Goal: Information Seeking & Learning: Learn about a topic

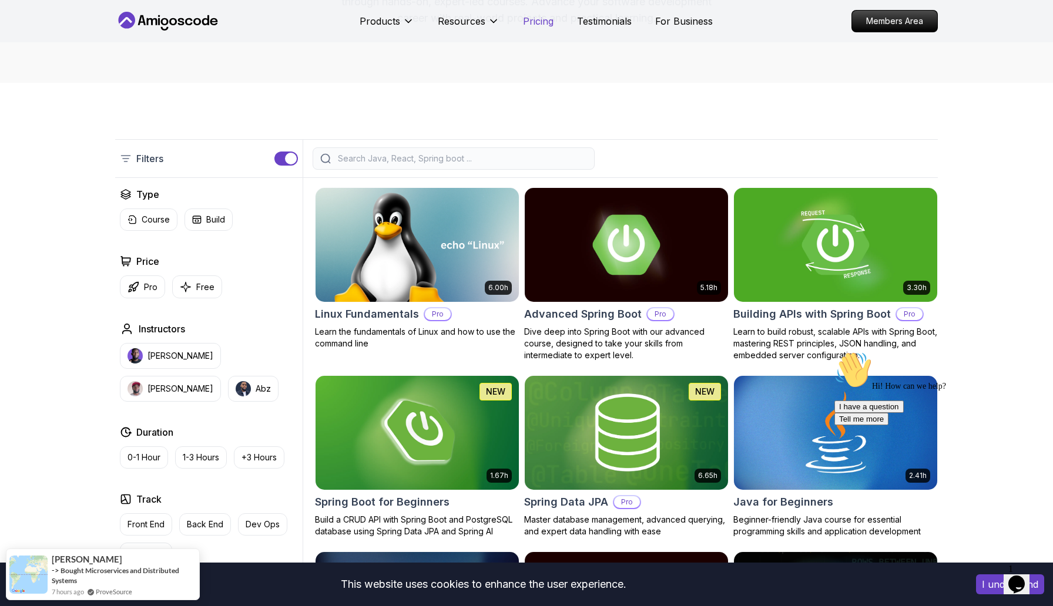
click at [543, 25] on p "Pricing" at bounding box center [538, 21] width 31 height 14
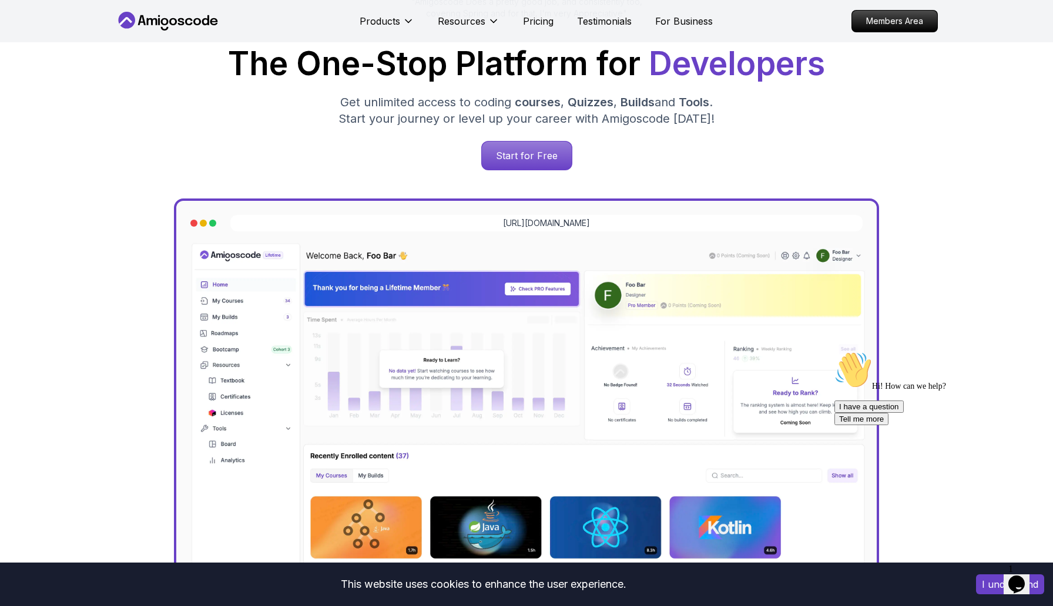
scroll to position [2537, 0]
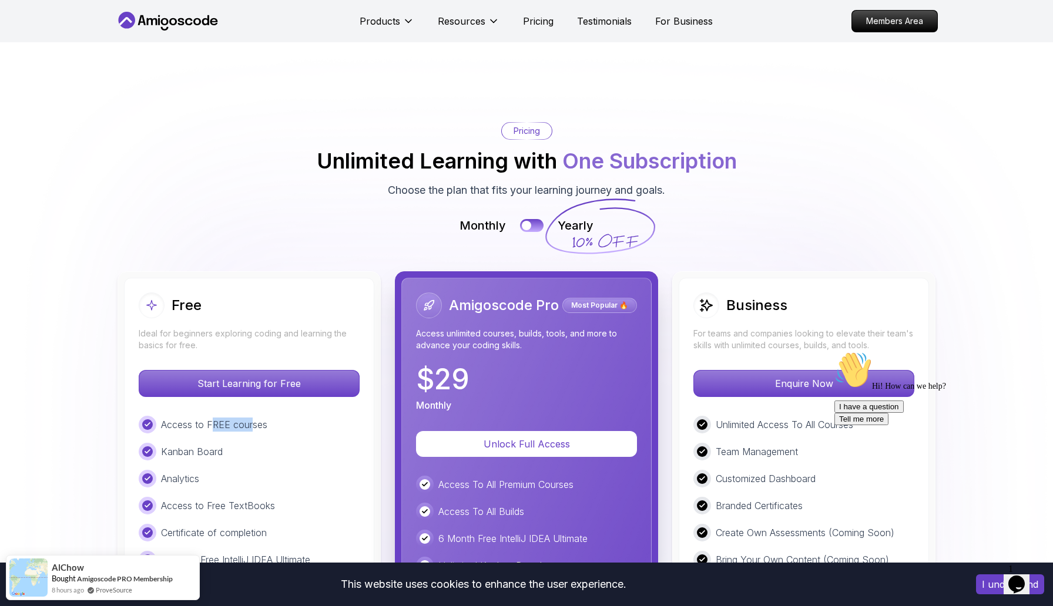
drag, startPoint x: 213, startPoint y: 353, endPoint x: 252, endPoint y: 351, distance: 38.8
click at [252, 418] on p "Access to FREE courses" at bounding box center [214, 425] width 106 height 14
drag, startPoint x: 193, startPoint y: 383, endPoint x: 216, endPoint y: 383, distance: 22.9
click at [211, 445] on p "Kanban Board" at bounding box center [192, 452] width 62 height 14
drag, startPoint x: 177, startPoint y: 412, endPoint x: 185, endPoint y: 412, distance: 8.2
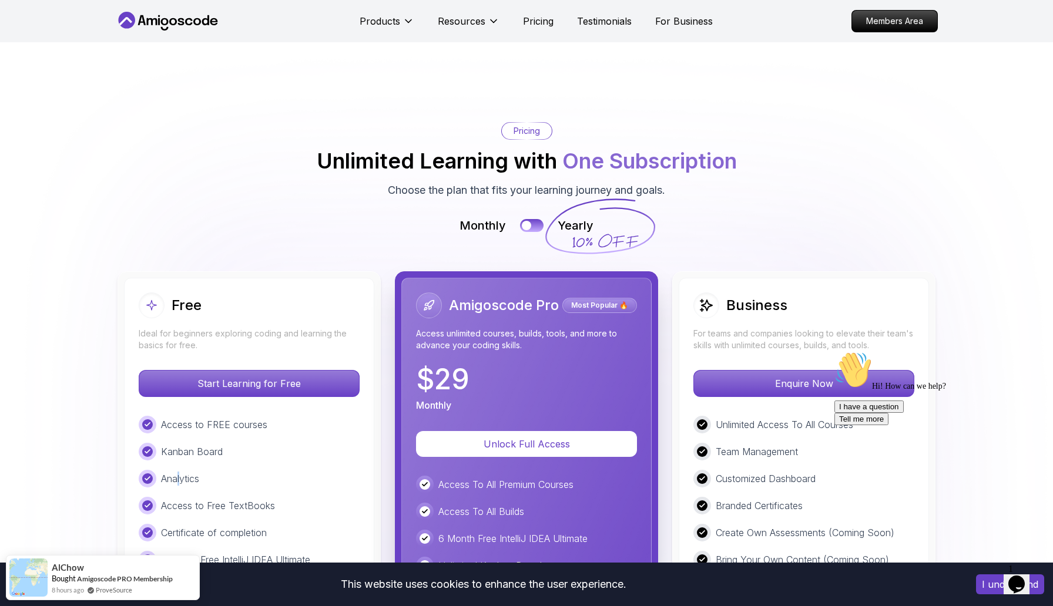
click at [184, 472] on p "Analytics" at bounding box center [180, 479] width 38 height 14
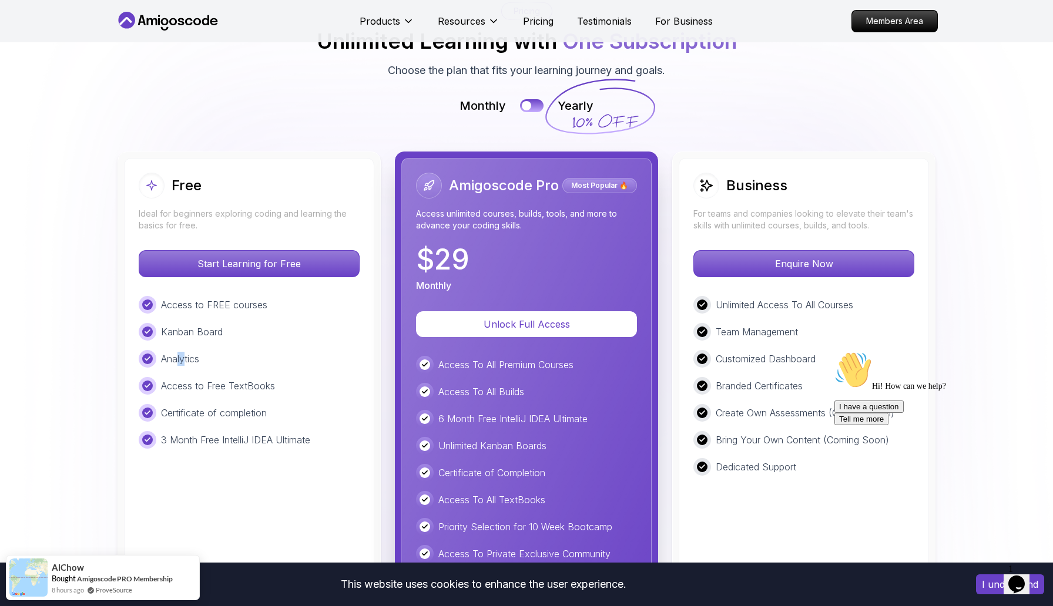
scroll to position [2658, 0]
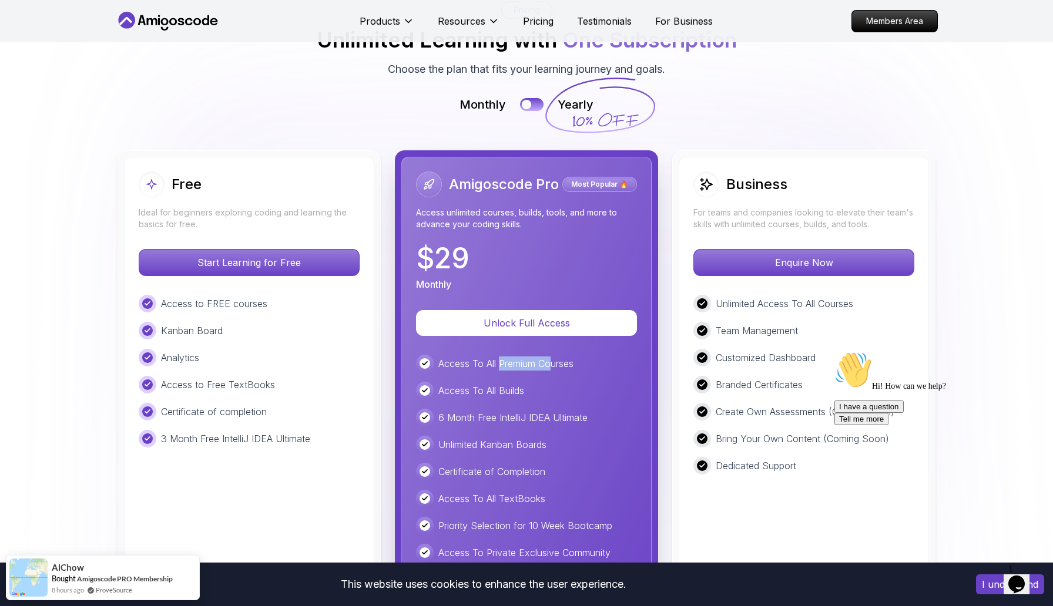
drag, startPoint x: 555, startPoint y: 291, endPoint x: 498, endPoint y: 291, distance: 57.0
click at [499, 357] on p "Access To All Premium Courses" at bounding box center [505, 364] width 135 height 14
drag, startPoint x: 521, startPoint y: 321, endPoint x: 465, endPoint y: 321, distance: 56.4
click at [465, 384] on p "Access To All Builds" at bounding box center [481, 391] width 86 height 14
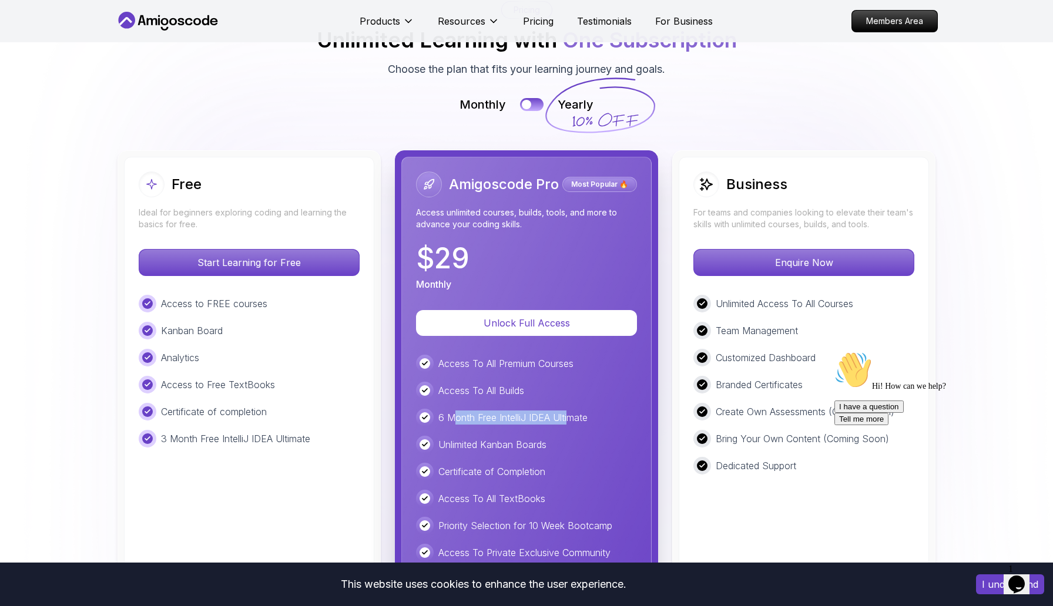
drag, startPoint x: 452, startPoint y: 348, endPoint x: 568, endPoint y: 345, distance: 116.4
click at [569, 411] on p "6 Month Free IntelliJ IDEA Ultimate" at bounding box center [512, 418] width 149 height 14
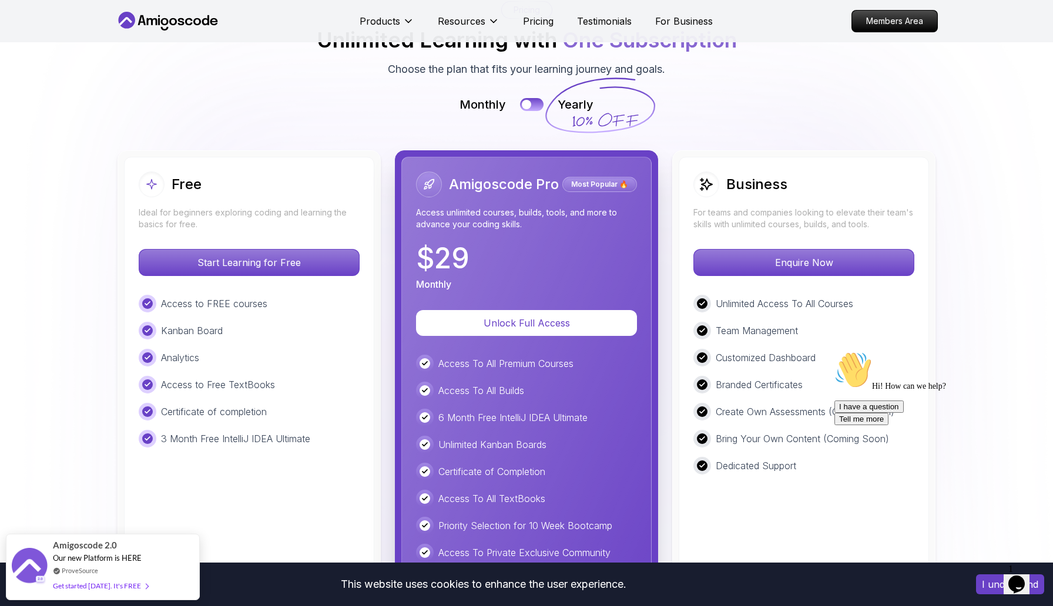
drag, startPoint x: 442, startPoint y: 377, endPoint x: 509, endPoint y: 377, distance: 67.0
click at [473, 438] on p "Unlimited Kanban Boards" at bounding box center [492, 445] width 108 height 14
drag, startPoint x: 441, startPoint y: 404, endPoint x: 501, endPoint y: 401, distance: 60.0
click at [501, 465] on p "Certificate of Completion" at bounding box center [491, 472] width 107 height 14
drag, startPoint x: 442, startPoint y: 437, endPoint x: 535, endPoint y: 424, distance: 93.8
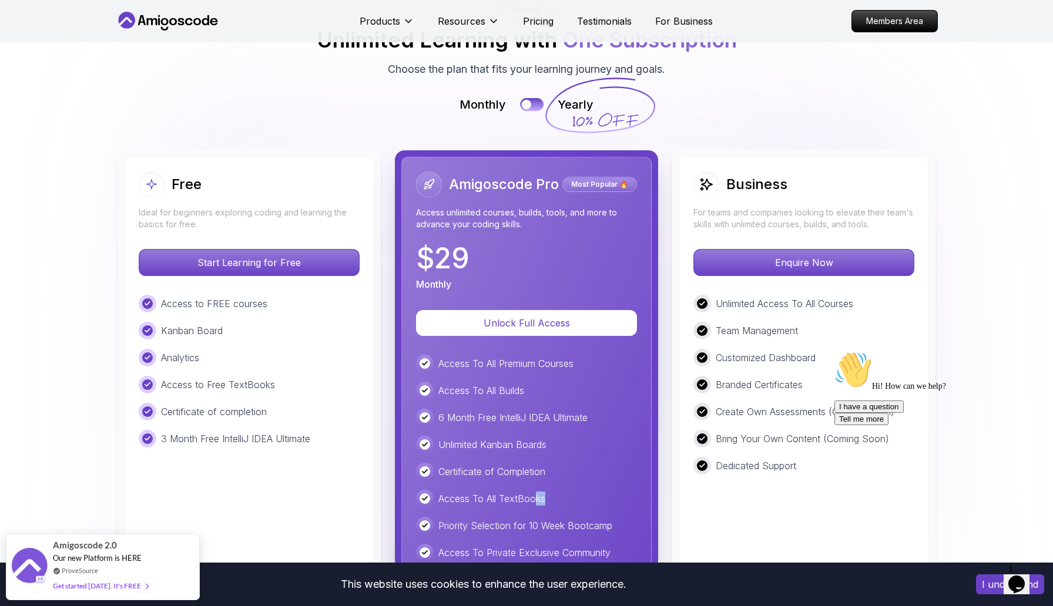
click at [535, 490] on div "Access To All TextBooks" at bounding box center [526, 499] width 221 height 18
drag, startPoint x: 445, startPoint y: 455, endPoint x: 591, endPoint y: 452, distance: 145.8
click at [591, 519] on p "Priority Selection for 10 Week Bootcamp" at bounding box center [525, 526] width 174 height 14
drag, startPoint x: 442, startPoint y: 487, endPoint x: 541, endPoint y: 484, distance: 98.2
click at [541, 546] on p "Access To Private Exclusive Community" at bounding box center [524, 553] width 172 height 14
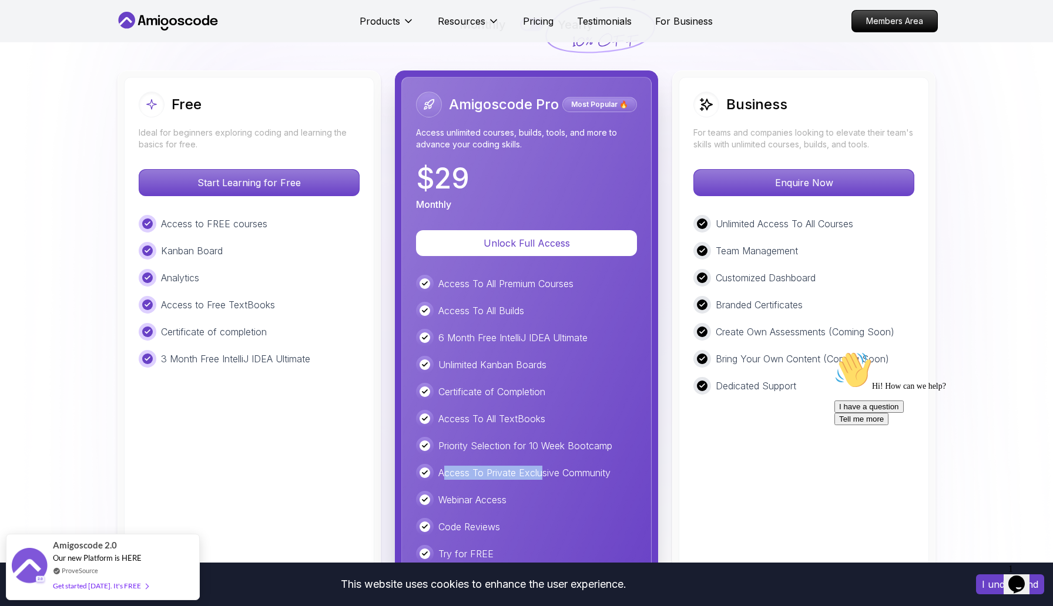
scroll to position [2739, 0]
drag, startPoint x: 448, startPoint y: 428, endPoint x: 498, endPoint y: 427, distance: 50.6
click at [498, 492] on p "Webinar Access" at bounding box center [472, 499] width 68 height 14
drag, startPoint x: 448, startPoint y: 460, endPoint x: 474, endPoint y: 460, distance: 26.4
click at [467, 519] on p "Code Reviews" at bounding box center [469, 526] width 62 height 14
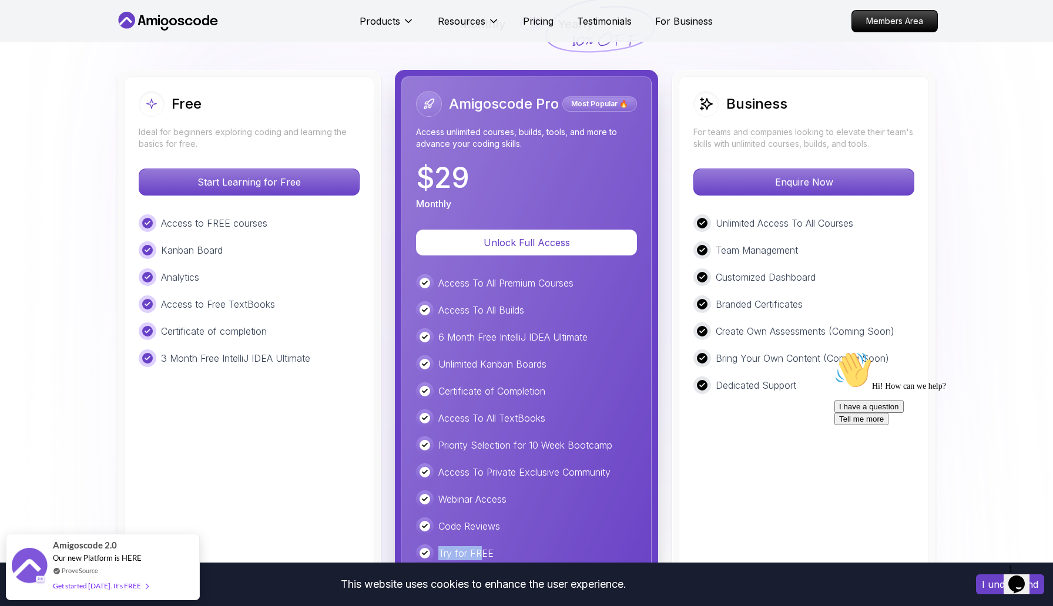
drag, startPoint x: 440, startPoint y: 488, endPoint x: 484, endPoint y: 485, distance: 44.1
click at [484, 546] on p "Try for FREE" at bounding box center [465, 553] width 55 height 14
drag, startPoint x: 453, startPoint y: 461, endPoint x: 471, endPoint y: 459, distance: 18.4
click at [463, 519] on p "Code Reviews" at bounding box center [469, 526] width 62 height 14
drag, startPoint x: 457, startPoint y: 509, endPoint x: 542, endPoint y: 508, distance: 85.2
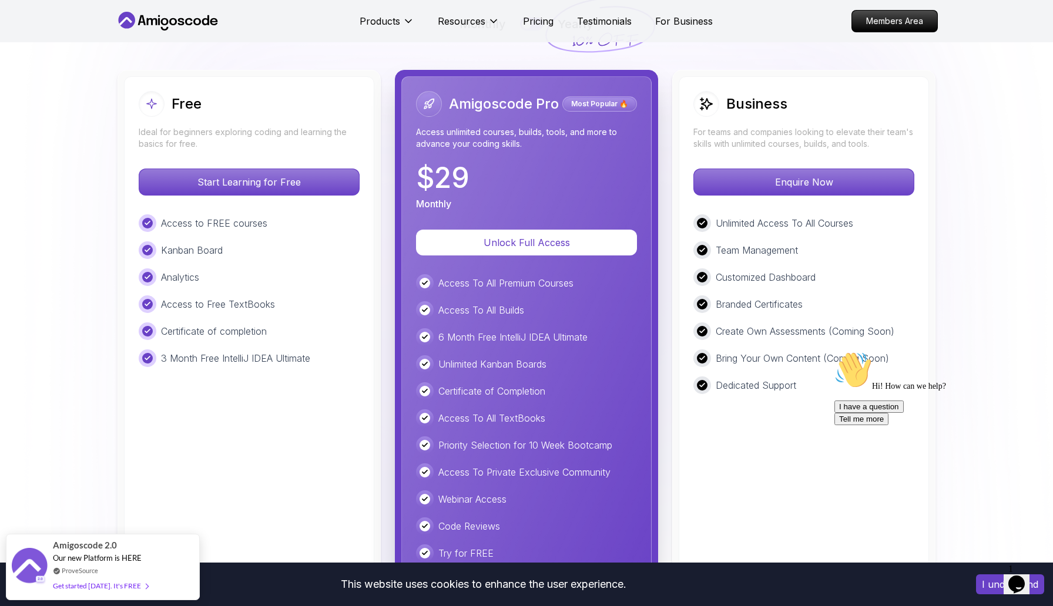
click at [542, 574] on p "🎓 Career-ready content" at bounding box center [491, 581] width 106 height 14
drag, startPoint x: 459, startPoint y: 539, endPoint x: 508, endPoint y: 537, distance: 49.4
click at [507, 601] on p "💰 Less than $1/day" at bounding box center [482, 608] width 89 height 14
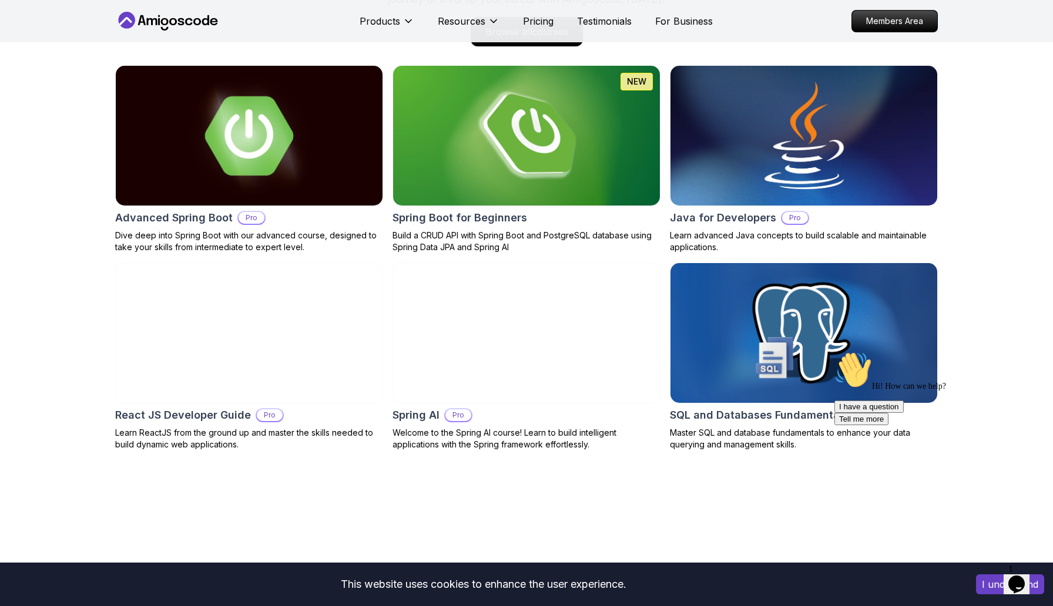
scroll to position [918, 0]
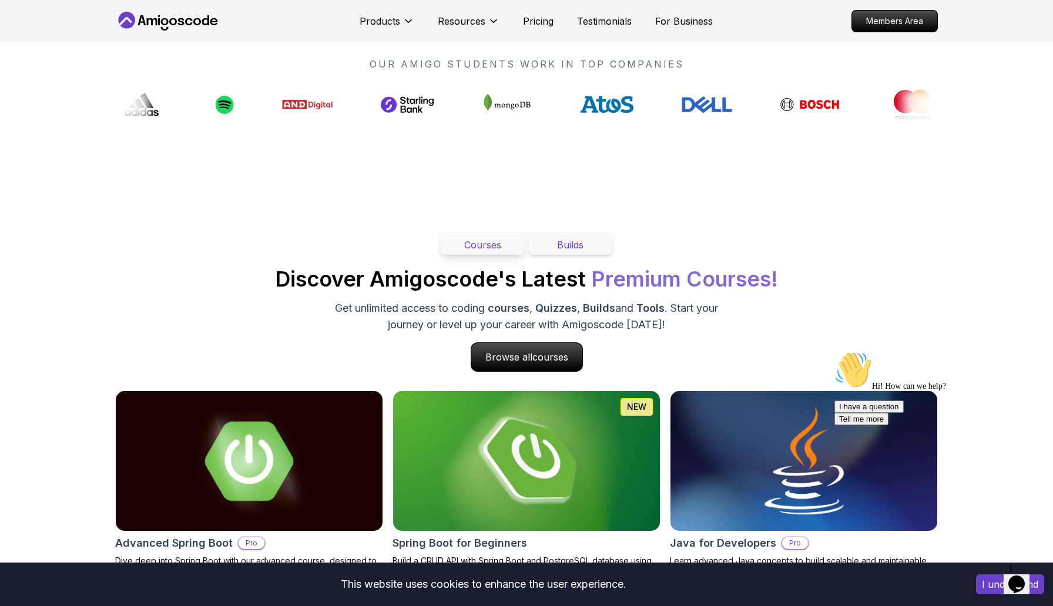
click at [585, 243] on button "Builds" at bounding box center [570, 245] width 83 height 20
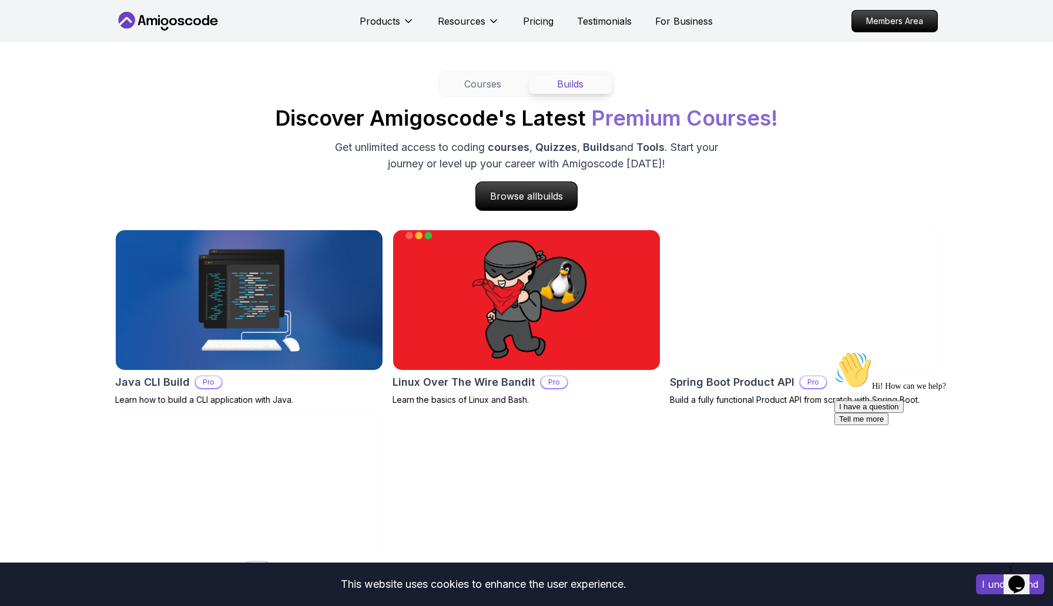
scroll to position [1079, 0]
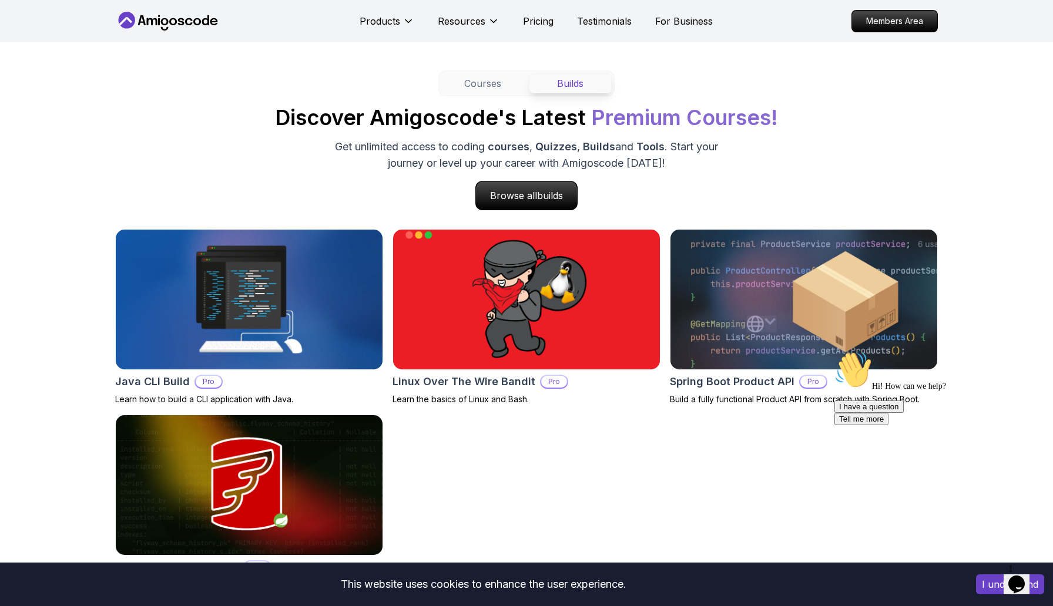
click at [135, 383] on h2 "Java CLI Build" at bounding box center [152, 382] width 75 height 16
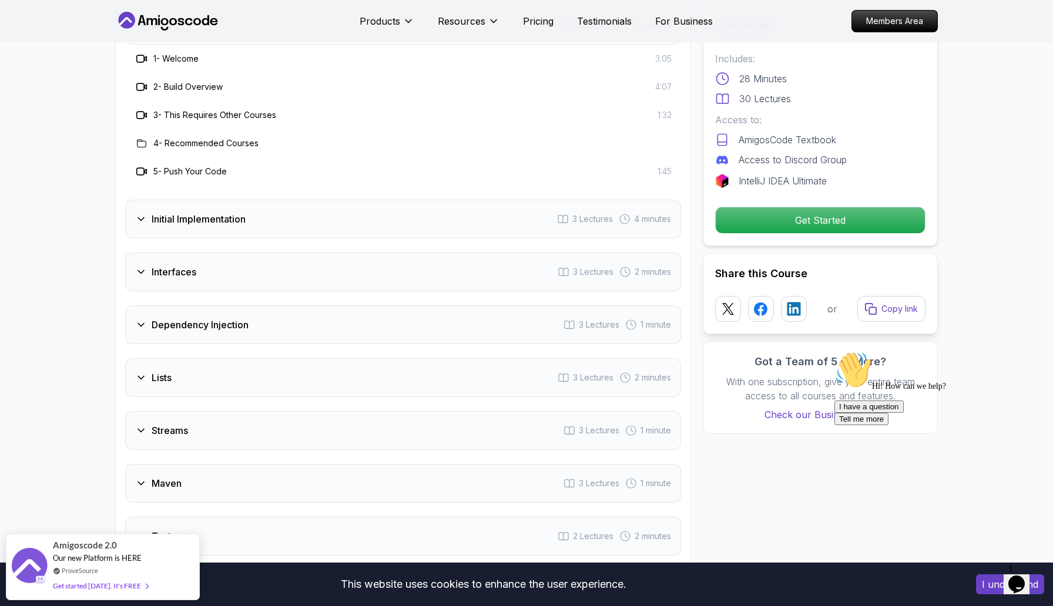
scroll to position [1511, 0]
click at [244, 380] on div "Lists 3 Lectures 2 minutes" at bounding box center [403, 375] width 556 height 39
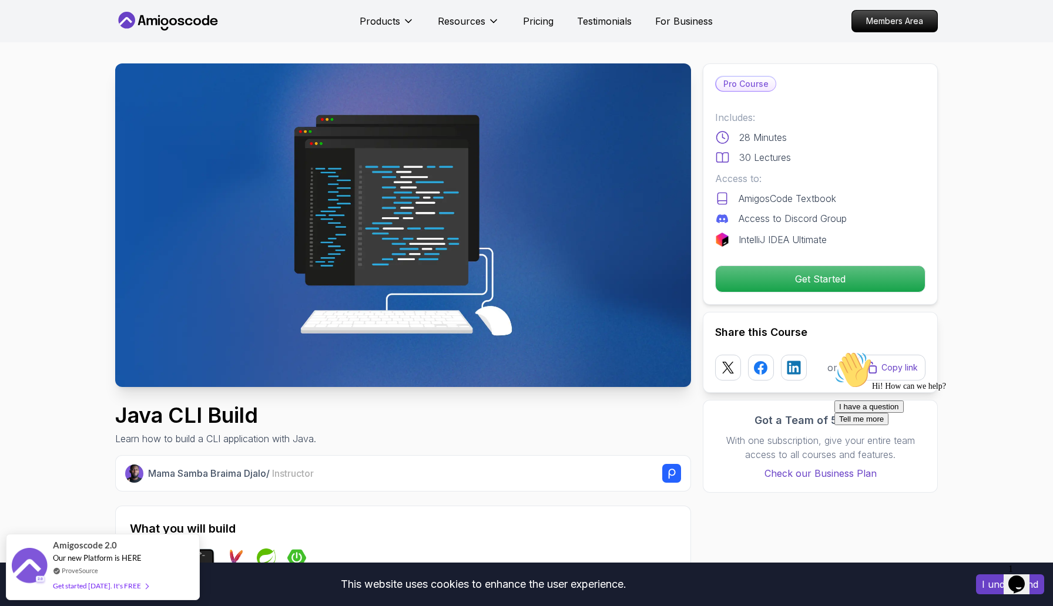
scroll to position [0, 0]
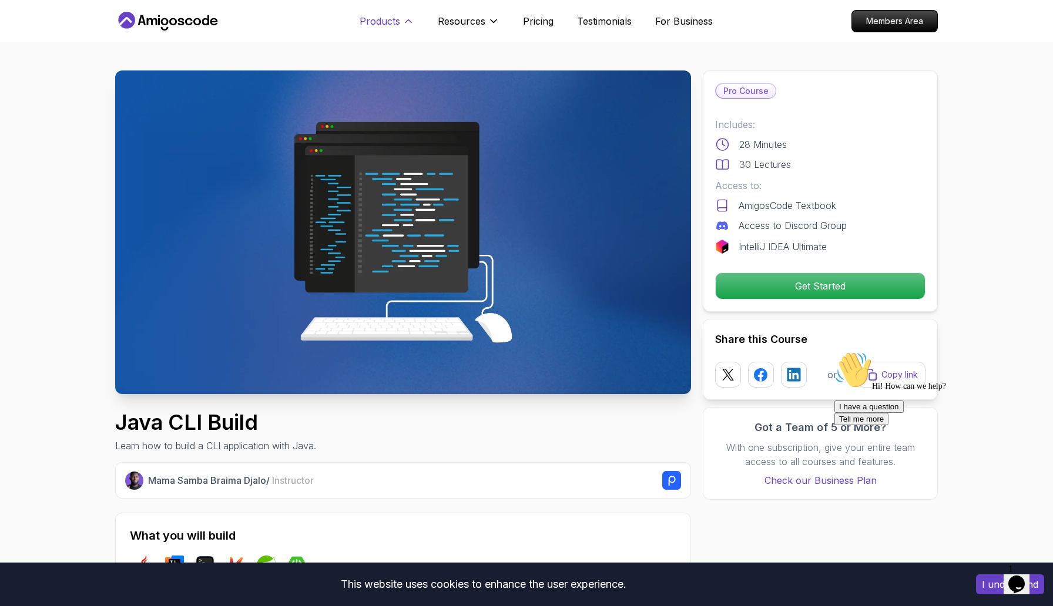
click at [378, 17] on p "Products" at bounding box center [380, 21] width 41 height 14
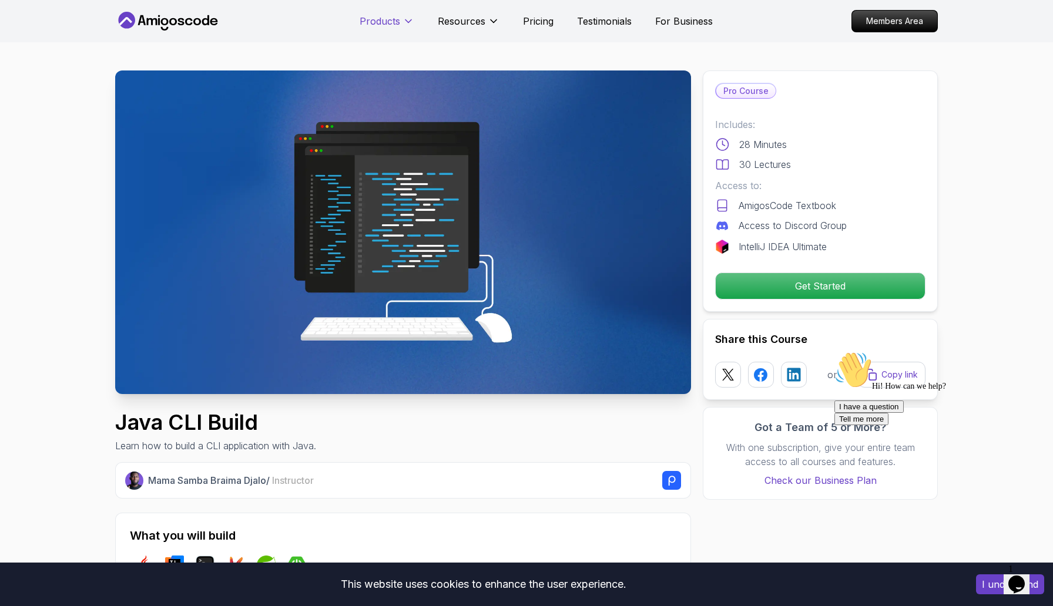
click at [389, 24] on p "Products" at bounding box center [380, 21] width 41 height 14
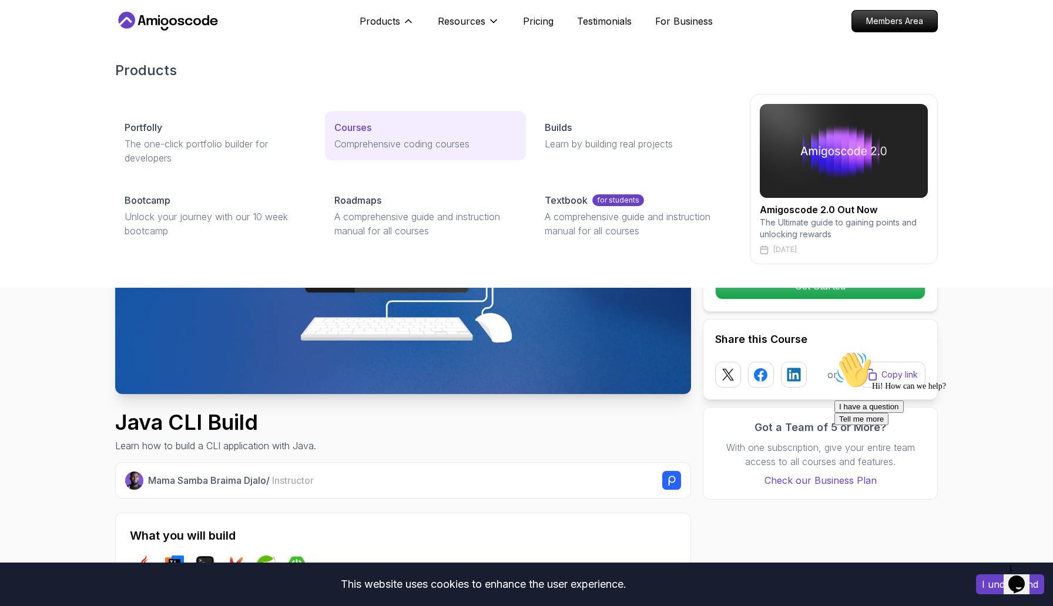
click at [346, 124] on p "Courses" at bounding box center [352, 127] width 37 height 14
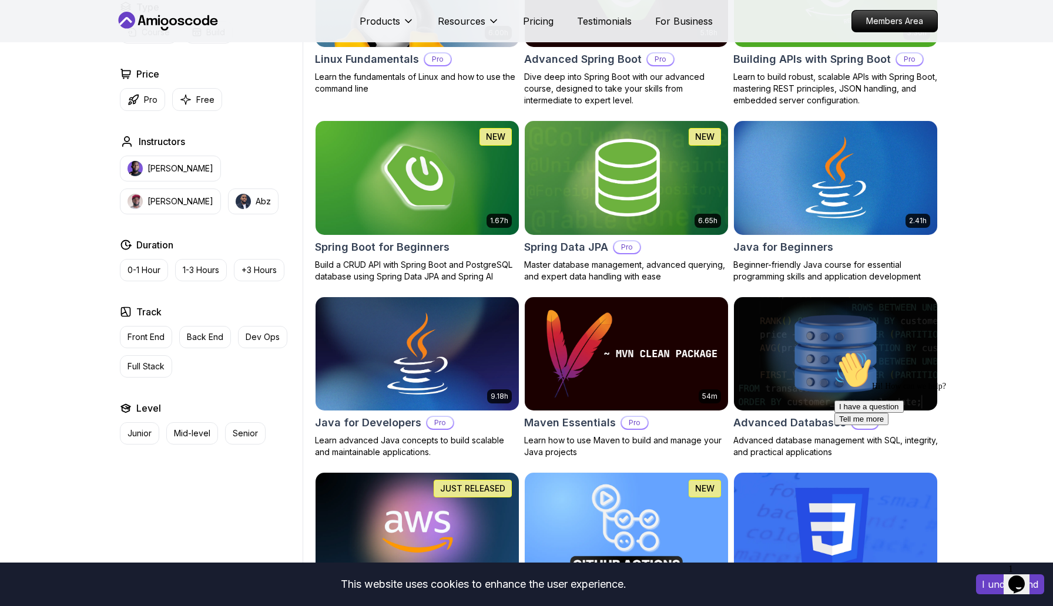
scroll to position [194, 0]
